Goal: Information Seeking & Learning: Learn about a topic

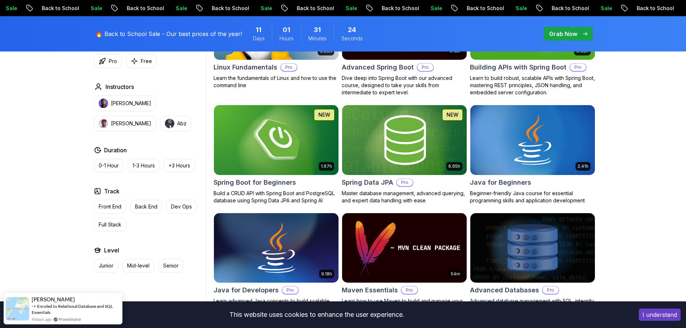
scroll to position [360, 0]
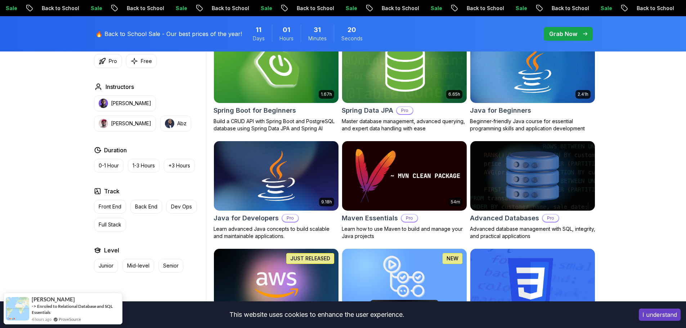
click at [497, 182] on img at bounding box center [532, 175] width 131 height 73
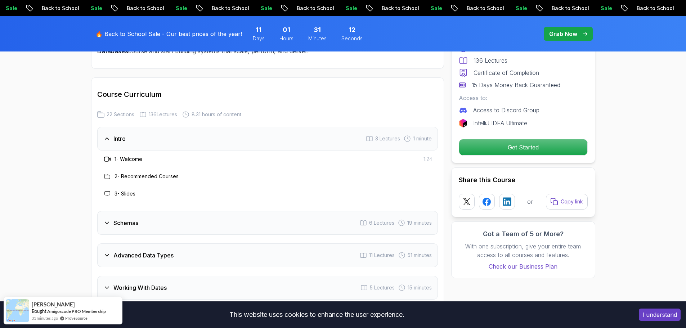
scroll to position [1009, 0]
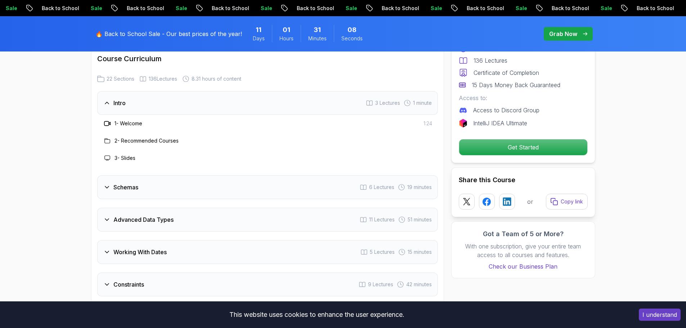
click at [164, 189] on div "Schemas 6 Lectures 19 minutes" at bounding box center [267, 187] width 341 height 24
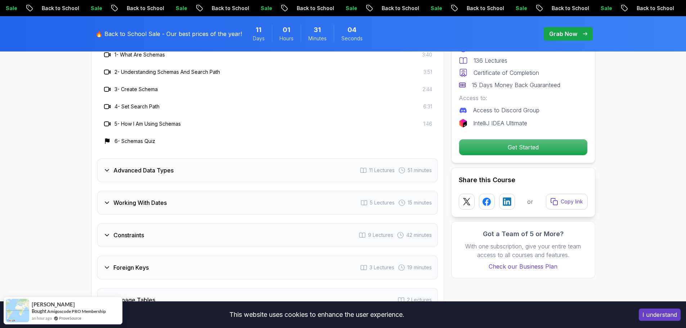
scroll to position [1189, 0]
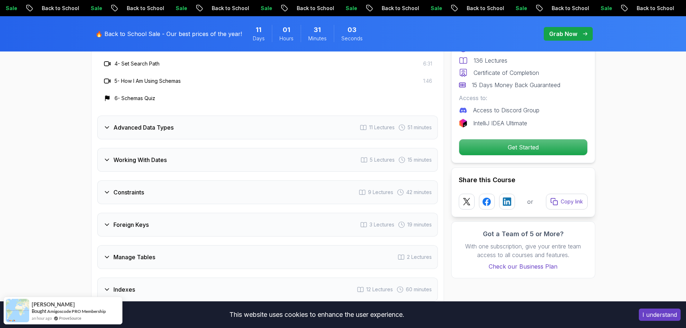
click at [173, 133] on div "Advanced Data Types 11 Lectures 51 minutes" at bounding box center [267, 128] width 341 height 24
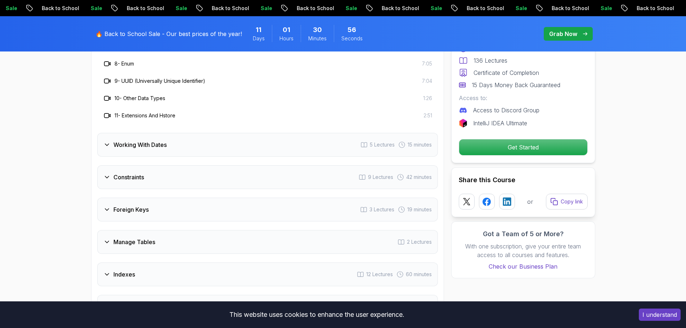
scroll to position [1297, 0]
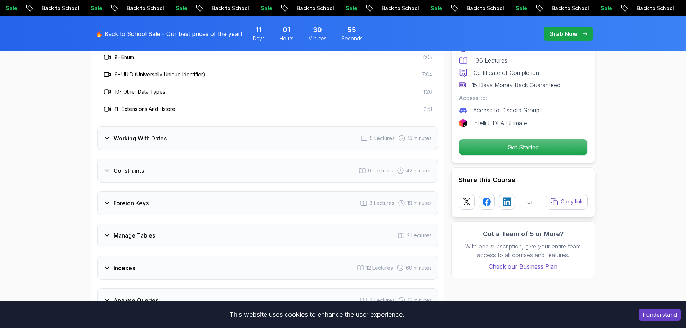
click at [157, 139] on h3 "Working With Dates" at bounding box center [139, 138] width 53 height 9
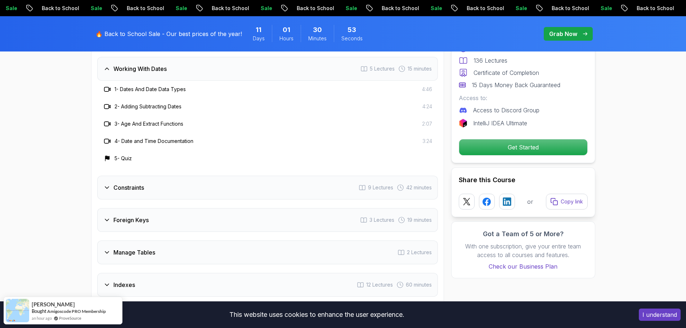
scroll to position [1189, 0]
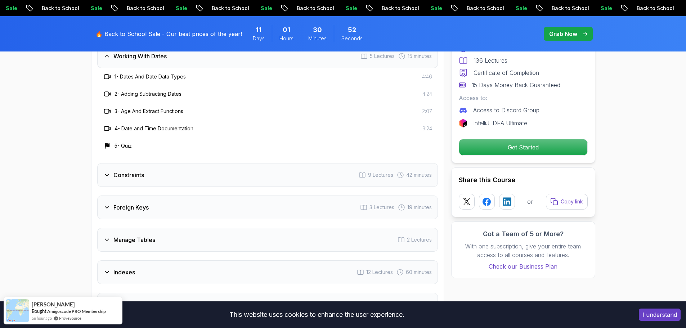
click at [156, 171] on div "Constraints 9 Lectures 42 minutes" at bounding box center [267, 175] width 341 height 24
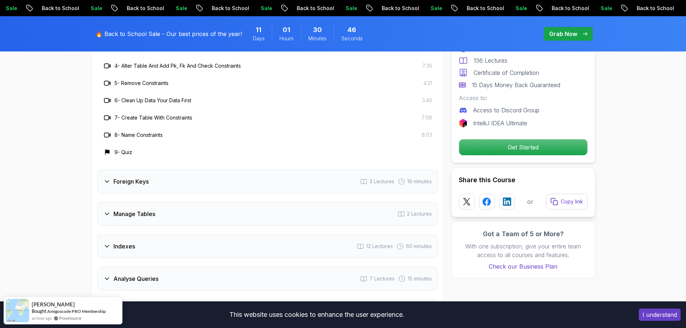
scroll to position [1297, 0]
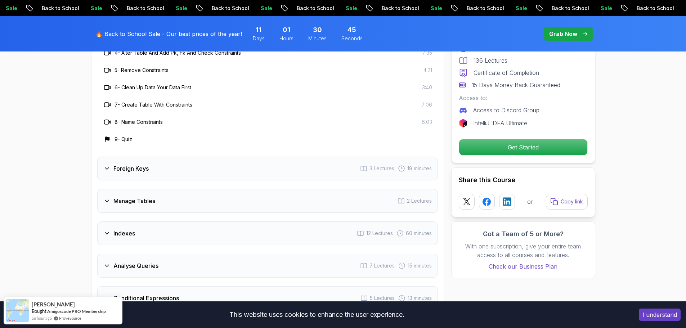
click at [167, 164] on div "Foreign Keys 3 Lectures 19 minutes" at bounding box center [267, 169] width 341 height 24
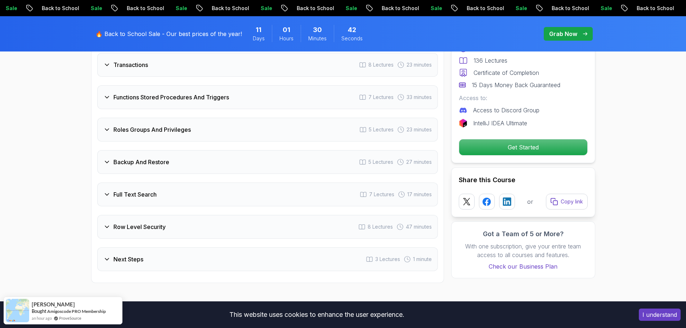
click at [164, 254] on div "Next Steps 3 Lectures 1 minute" at bounding box center [267, 259] width 341 height 24
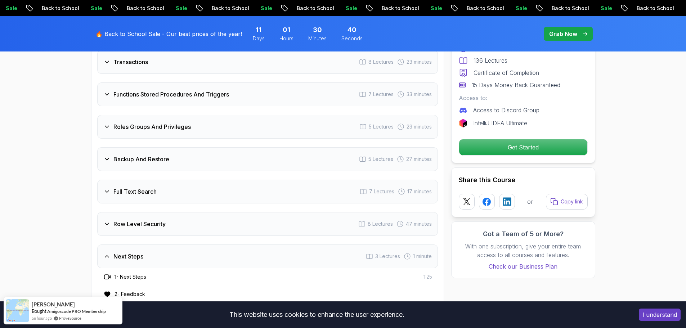
scroll to position [1569, 0]
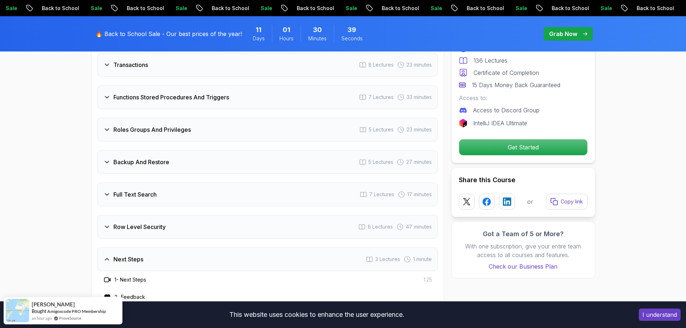
click at [176, 227] on div "Row Level Security 8 Lectures 47 minutes" at bounding box center [267, 227] width 341 height 24
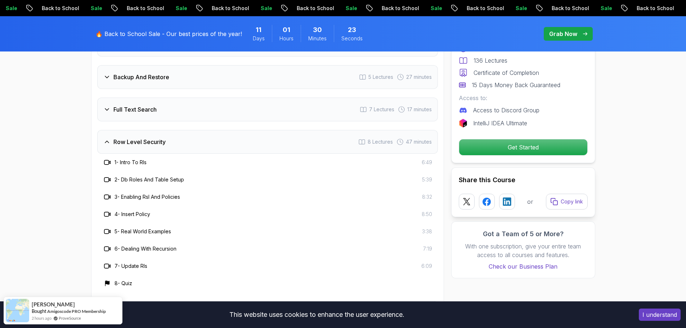
scroll to position [1641, 0]
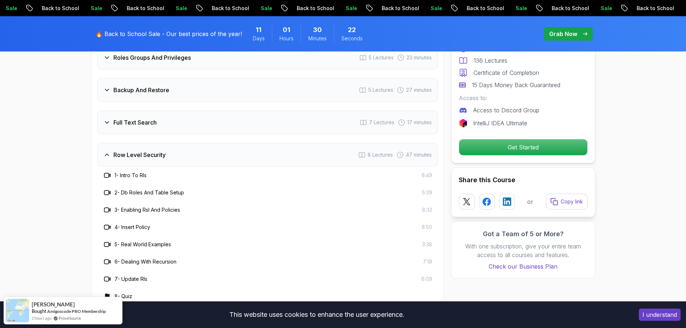
click at [204, 129] on div "Full Text Search 7 Lectures 17 minutes" at bounding box center [267, 123] width 341 height 24
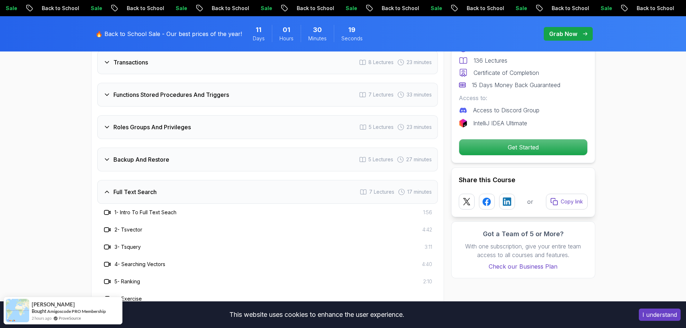
scroll to position [1569, 0]
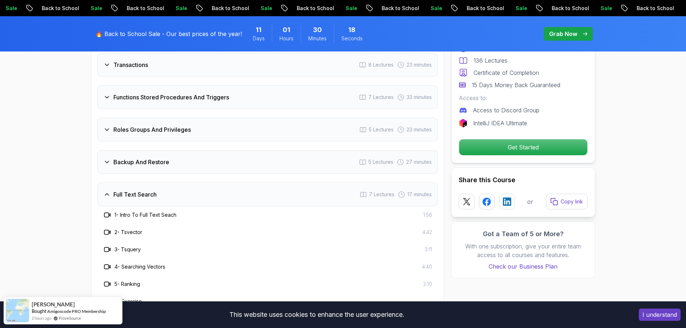
click at [178, 166] on div "Backup And Restore 5 Lectures 27 minutes" at bounding box center [267, 162] width 341 height 24
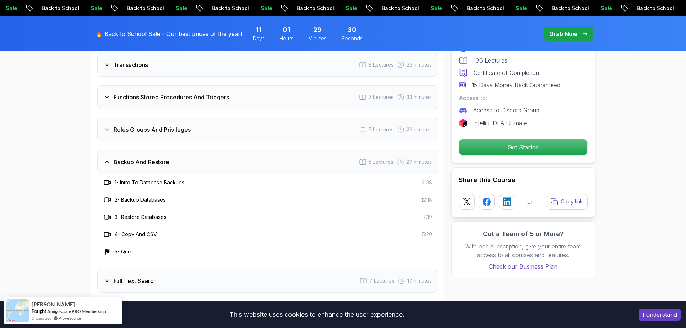
click at [174, 134] on h3 "Roles Groups And Privileges" at bounding box center [151, 129] width 77 height 9
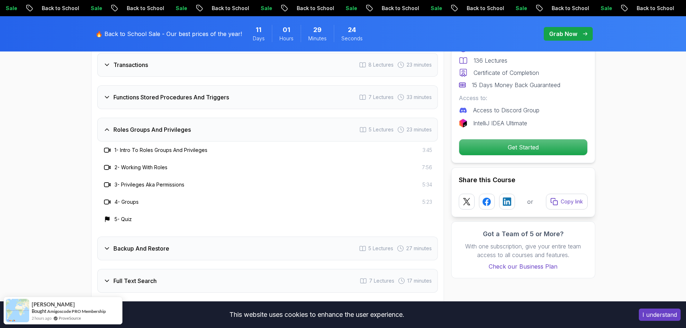
drag, startPoint x: 115, startPoint y: 128, endPoint x: 169, endPoint y: 131, distance: 53.8
click at [167, 130] on h3 "Roles Groups And Privileges" at bounding box center [151, 129] width 77 height 9
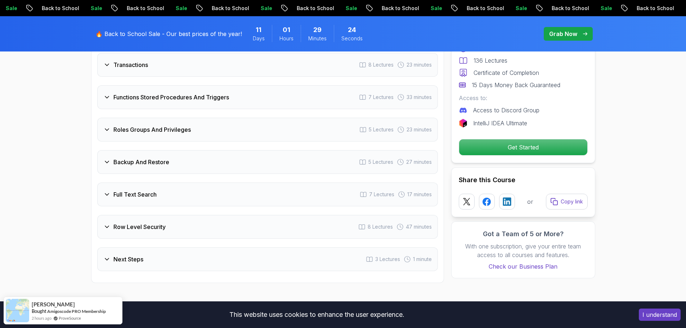
click at [140, 129] on h3 "Roles Groups And Privileges" at bounding box center [151, 129] width 77 height 9
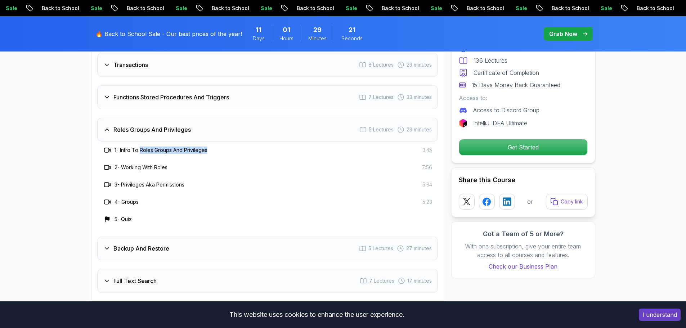
drag, startPoint x: 140, startPoint y: 149, endPoint x: 208, endPoint y: 151, distance: 67.8
click at [207, 151] on h3 "1 - Intro To Roles Groups And Privileges" at bounding box center [161, 150] width 93 height 7
copy h3 "Roles Groups And Privileges"
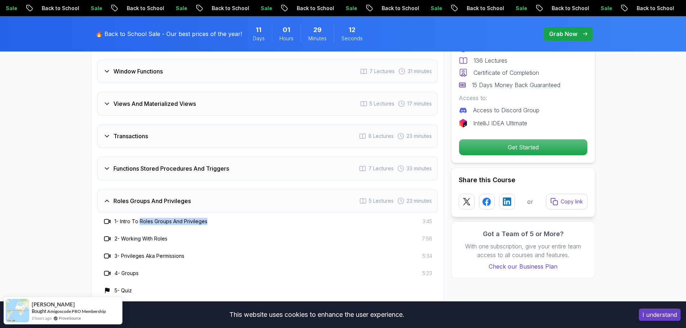
scroll to position [1497, 0]
click at [165, 170] on h3 "Functions Stored Procedures And Triggers" at bounding box center [171, 169] width 116 height 9
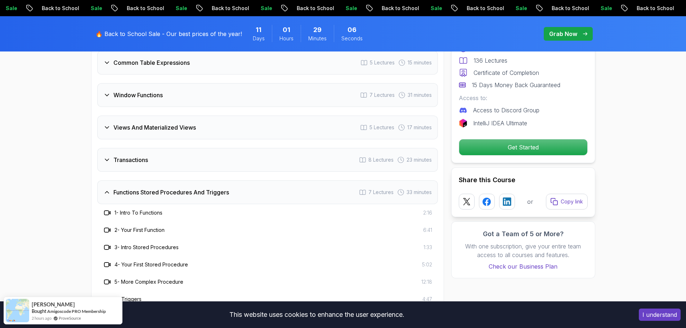
scroll to position [1461, 0]
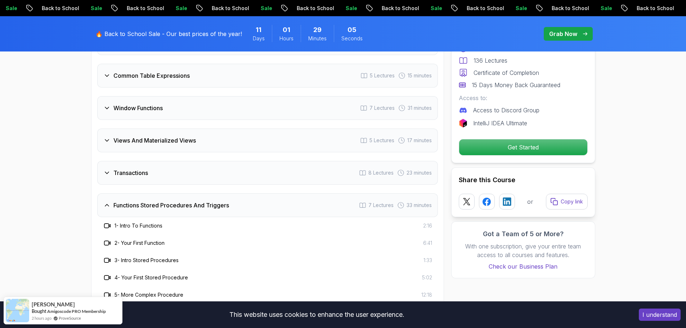
click at [138, 175] on h3 "Transactions" at bounding box center [130, 173] width 35 height 9
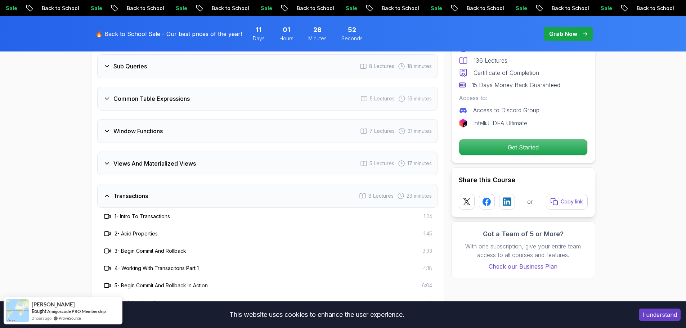
scroll to position [1425, 0]
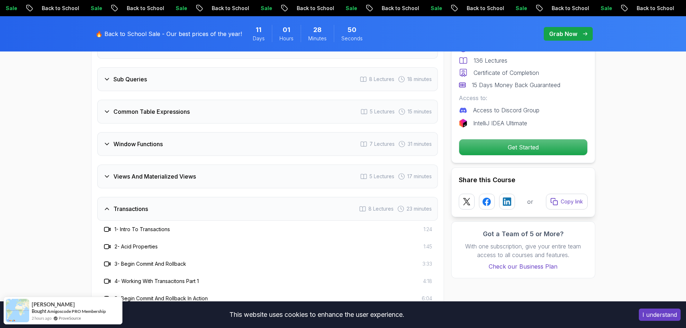
click at [166, 183] on div "Views And Materialized Views 5 Lectures 17 minutes" at bounding box center [267, 177] width 341 height 24
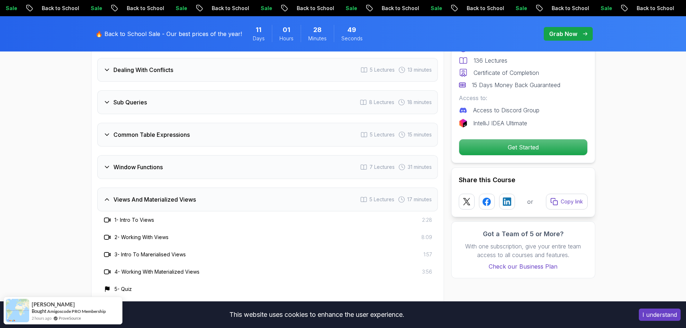
scroll to position [1389, 0]
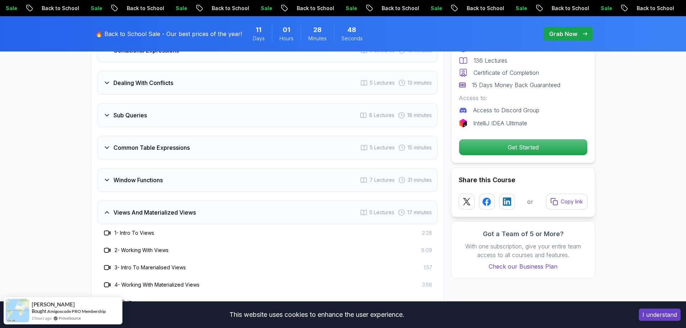
click at [147, 177] on h3 "Window Functions" at bounding box center [137, 180] width 49 height 9
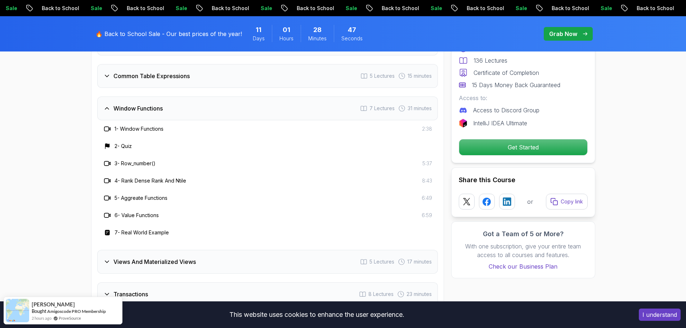
scroll to position [1461, 0]
click at [167, 267] on div "Views And Materialized Views 5 Lectures 17 minutes" at bounding box center [267, 262] width 341 height 24
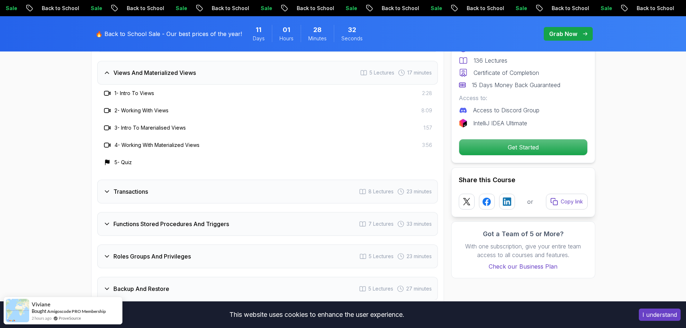
scroll to position [1533, 0]
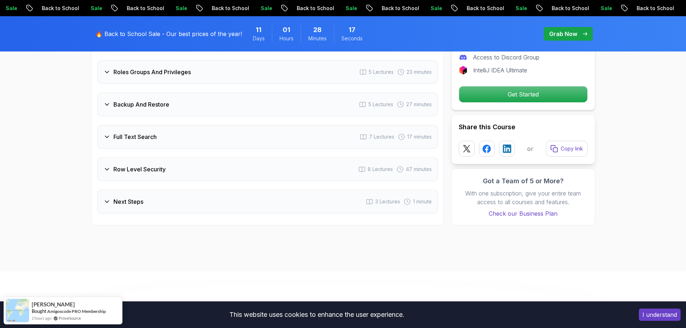
click at [154, 200] on div "Next Steps 3 Lectures 1 minute" at bounding box center [267, 202] width 341 height 24
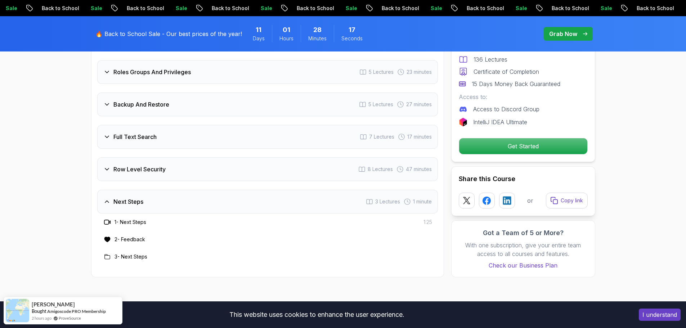
click at [154, 200] on div "Next Steps 3 Lectures 1 minute" at bounding box center [267, 202] width 341 height 24
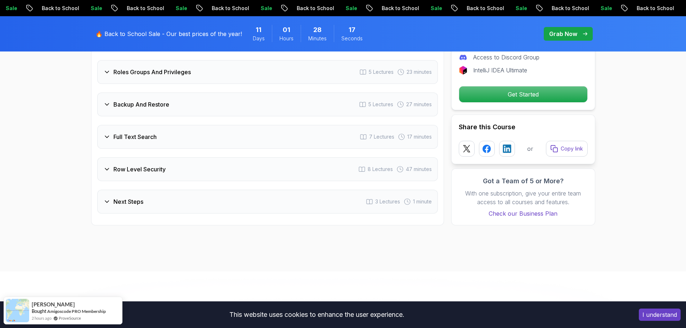
click at [163, 178] on div "Row Level Security 8 Lectures 47 minutes" at bounding box center [267, 169] width 341 height 24
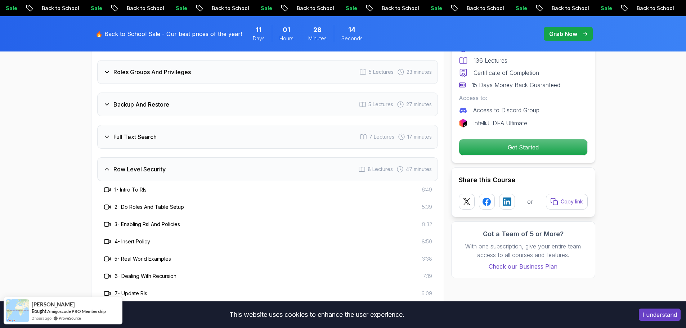
click at [131, 131] on div "Full Text Search 7 Lectures 17 minutes" at bounding box center [267, 137] width 341 height 24
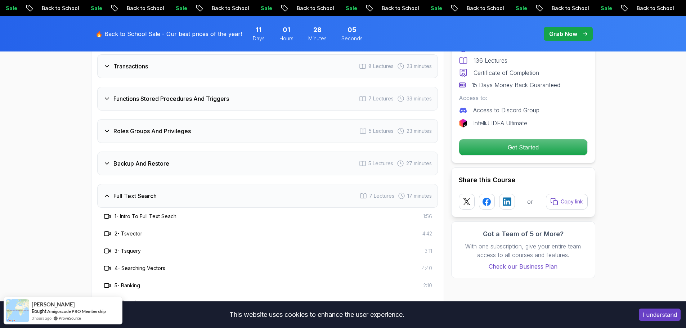
scroll to position [1555, 0]
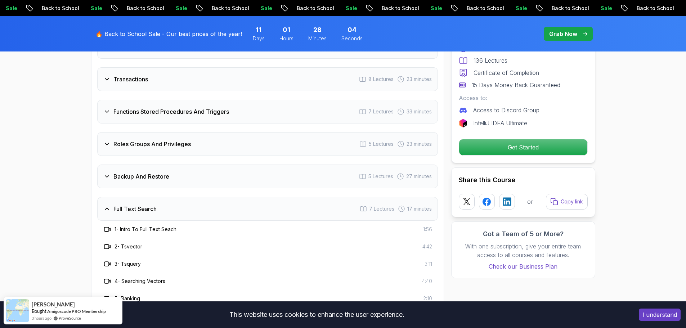
click at [156, 181] on div "Backup And Restore 5 Lectures 27 minutes" at bounding box center [267, 177] width 341 height 24
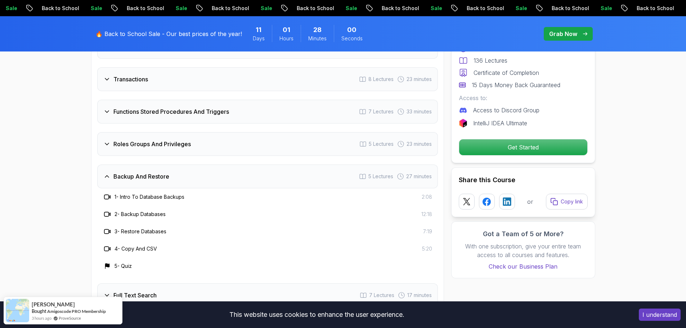
click at [153, 150] on div "Roles Groups And Privileges 5 Lectures 23 minutes" at bounding box center [267, 144] width 341 height 24
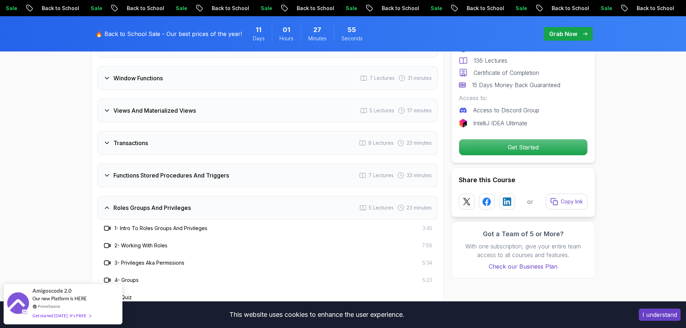
scroll to position [1483, 0]
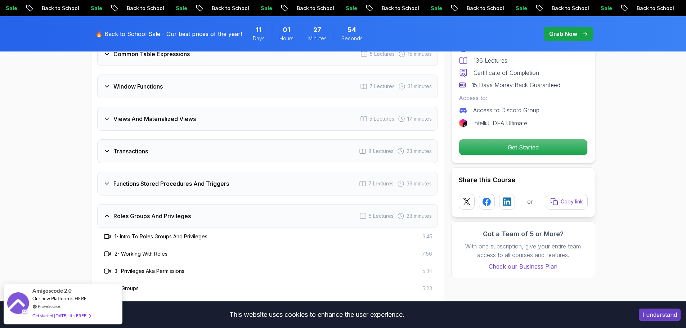
click at [180, 187] on h3 "Functions Stored Procedures And Triggers" at bounding box center [171, 183] width 116 height 9
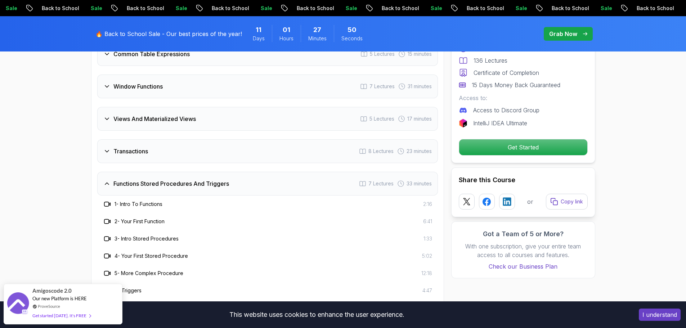
click at [172, 154] on div "Transactions 8 Lectures 23 minutes" at bounding box center [267, 151] width 341 height 24
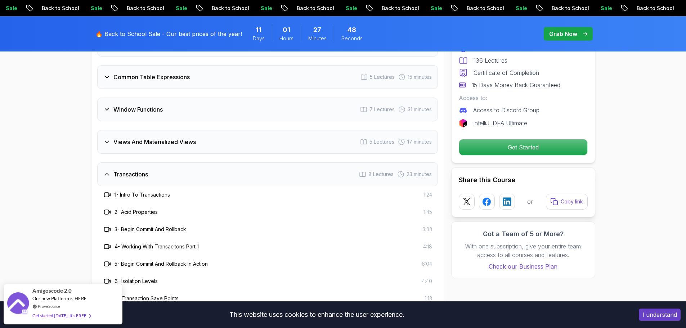
scroll to position [1446, 0]
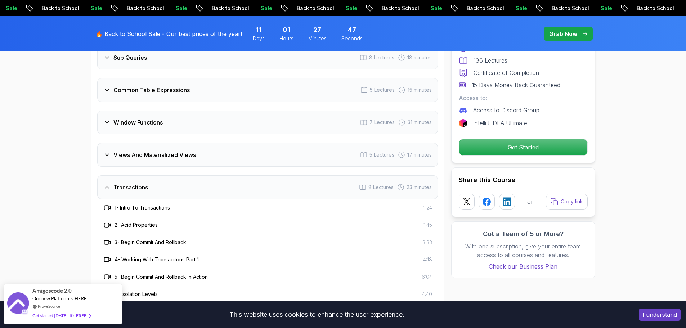
click at [145, 156] on h3 "Views And Materialized Views" at bounding box center [154, 155] width 82 height 9
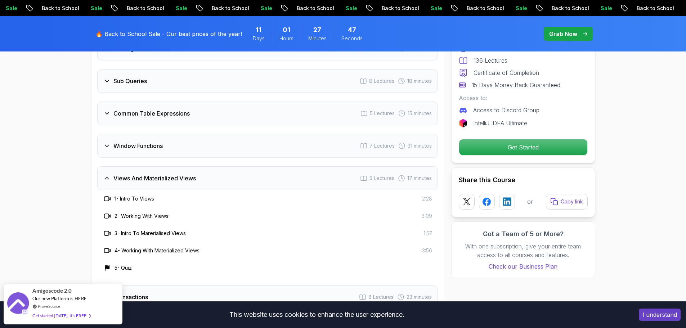
scroll to position [1410, 0]
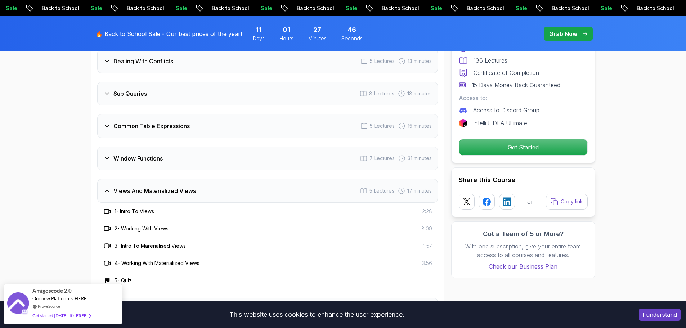
click at [162, 163] on div "Window Functions 7 Lectures 31 minutes" at bounding box center [267, 159] width 341 height 24
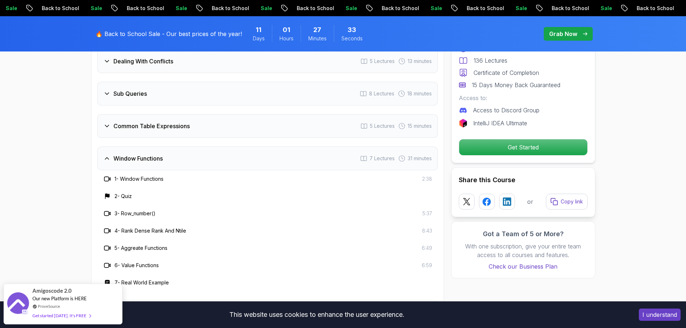
scroll to position [1374, 0]
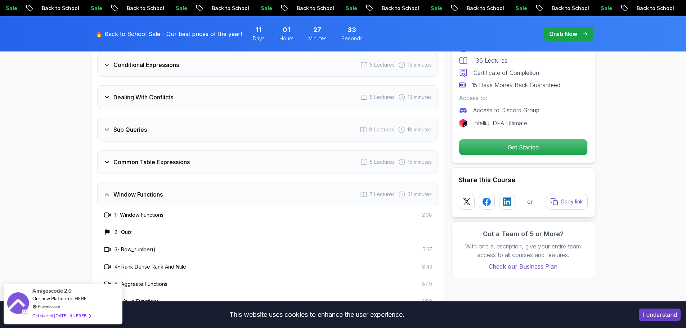
click at [166, 164] on h3 "Common Table Expressions" at bounding box center [151, 162] width 76 height 9
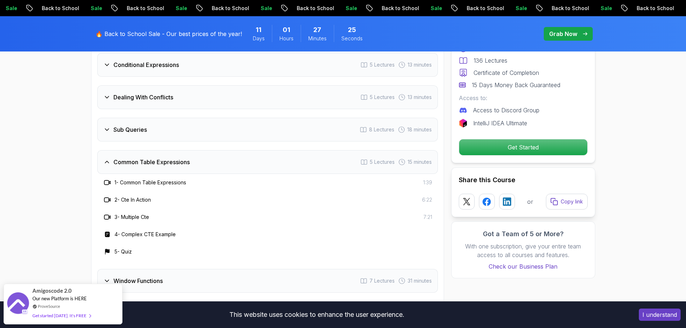
scroll to position [1338, 0]
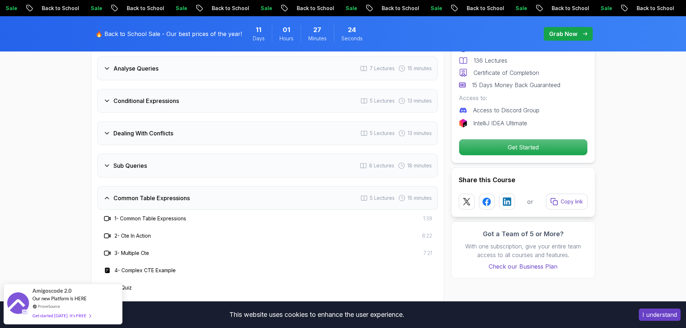
click at [152, 169] on div "Sub Queries 8 Lectures 18 minutes" at bounding box center [267, 166] width 341 height 24
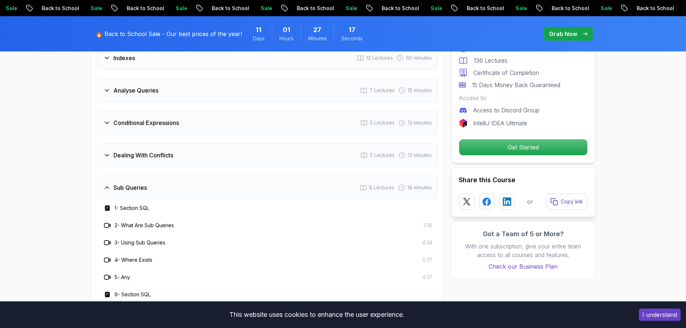
scroll to position [1302, 0]
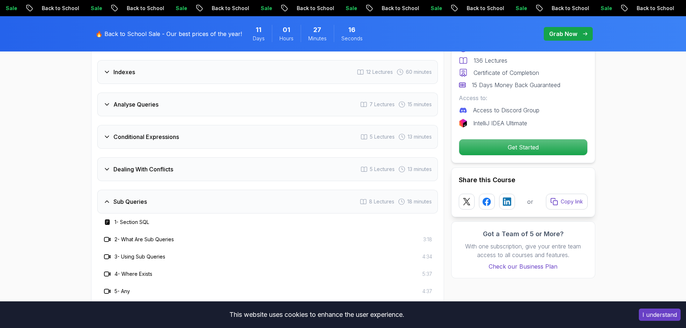
click at [150, 173] on h3 "Dealing With Conflicts" at bounding box center [143, 169] width 60 height 9
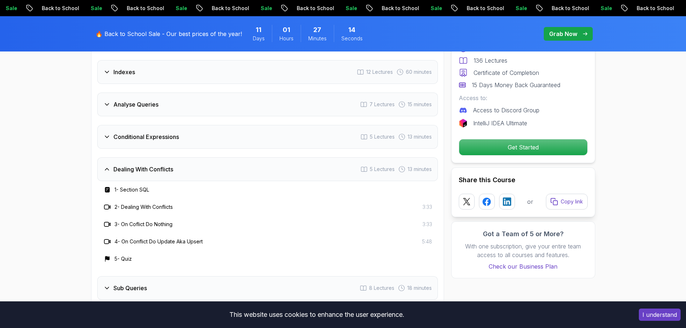
scroll to position [1266, 0]
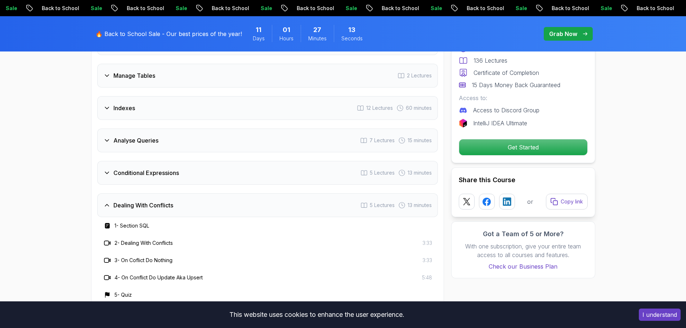
click at [173, 179] on div "Conditional Expressions 5 Lectures 13 minutes" at bounding box center [267, 173] width 341 height 24
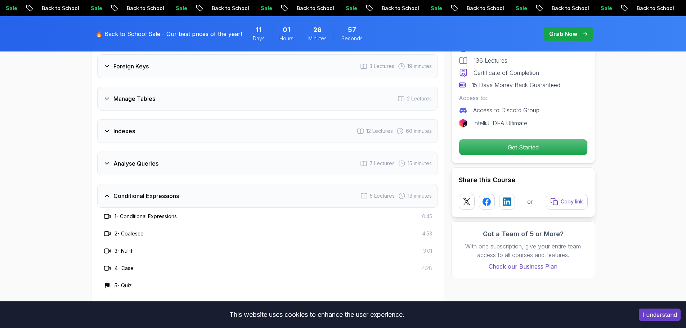
scroll to position [1230, 0]
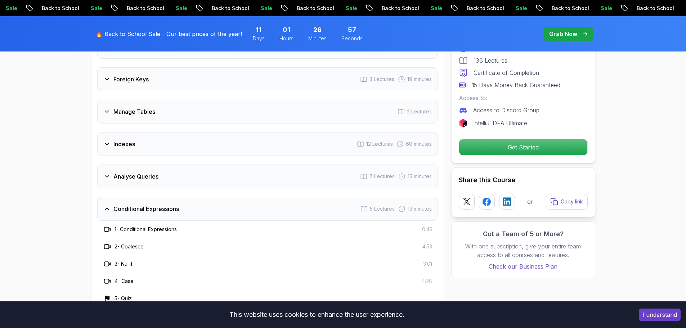
click at [161, 185] on div "Analyse Queries 7 Lectures 15 minutes" at bounding box center [267, 177] width 341 height 24
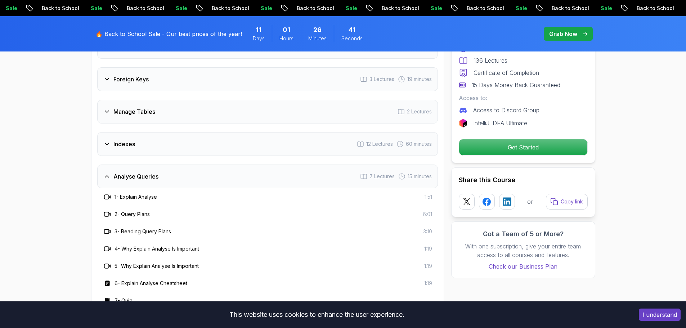
click at [172, 142] on div "Indexes 12 Lectures 60 minutes" at bounding box center [267, 144] width 341 height 24
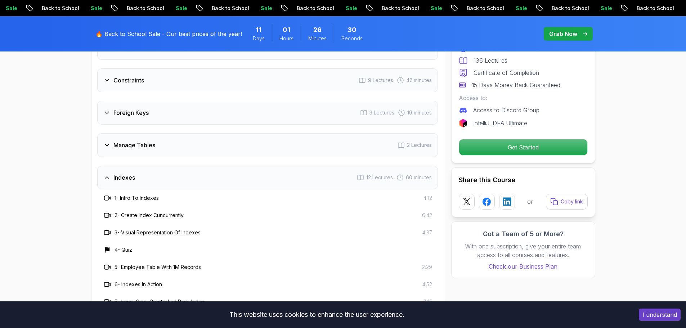
scroll to position [1194, 0]
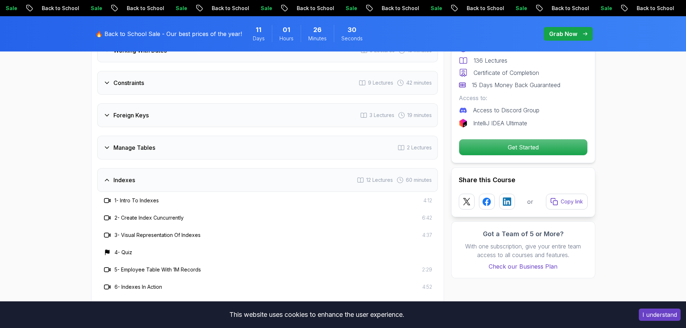
click at [178, 155] on div "Manage Tables 2 Lectures" at bounding box center [267, 148] width 341 height 24
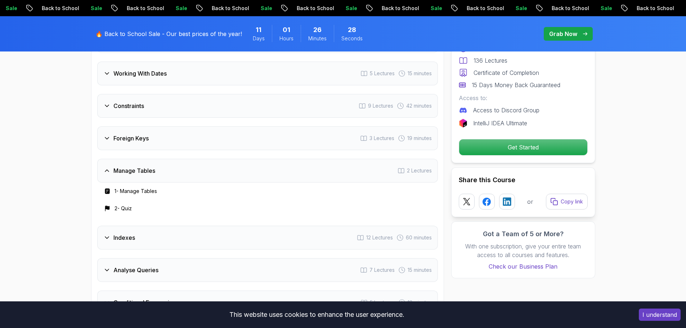
scroll to position [1158, 0]
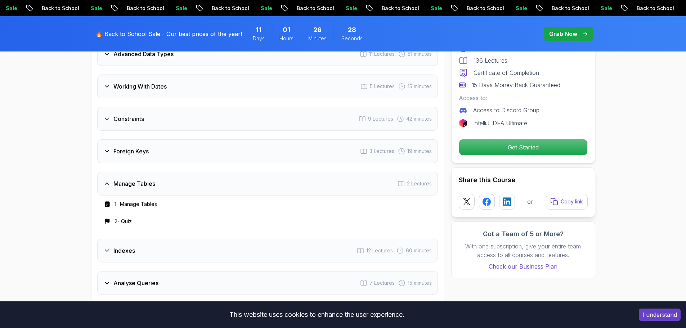
click at [175, 157] on div "Foreign Keys 3 Lectures 19 minutes" at bounding box center [267, 151] width 341 height 24
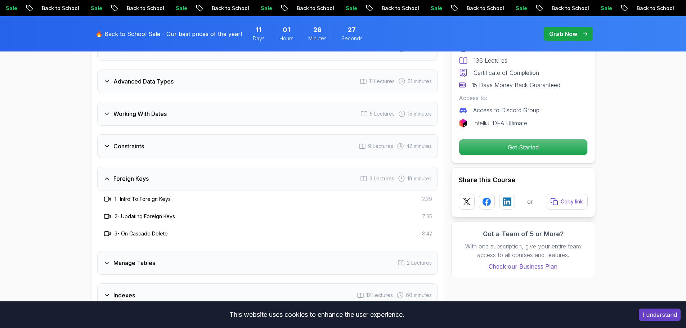
scroll to position [1086, 0]
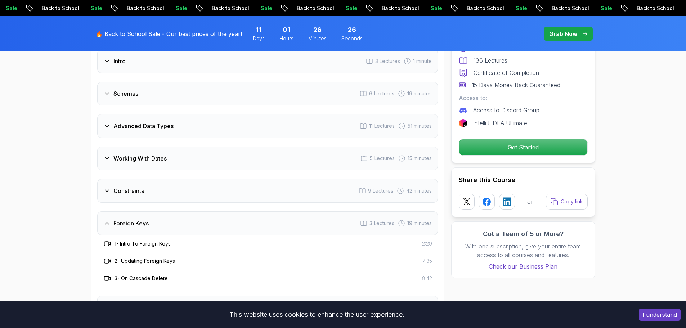
click at [176, 190] on div "Constraints 9 Lectures 42 minutes" at bounding box center [267, 191] width 341 height 24
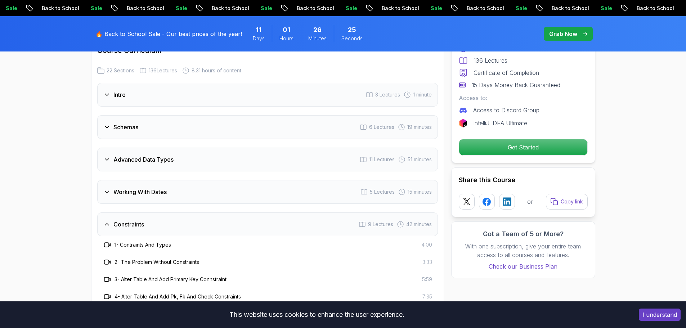
scroll to position [1050, 0]
